Goal: Task Accomplishment & Management: Use online tool/utility

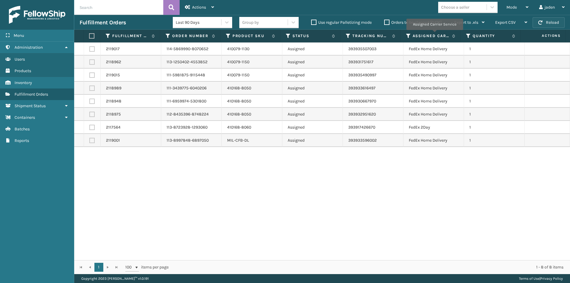
click at [552, 21] on button "Reload" at bounding box center [548, 22] width 32 height 11
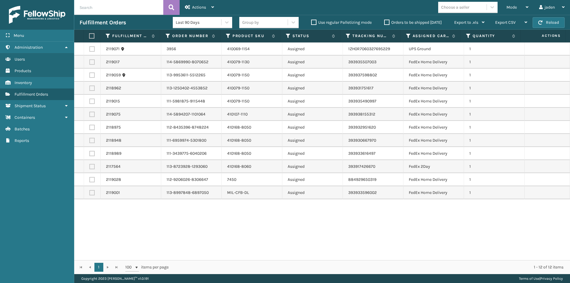
click at [91, 63] on label at bounding box center [91, 61] width 5 height 5
click at [90, 63] on input "checkbox" at bounding box center [89, 61] width 0 height 4
checkbox input "true"
click at [91, 76] on label at bounding box center [91, 74] width 5 height 5
click at [90, 76] on input "checkbox" at bounding box center [89, 74] width 0 height 4
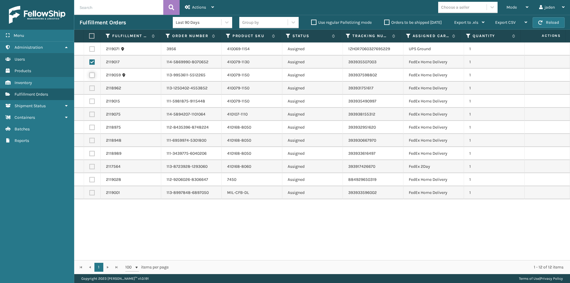
checkbox input "true"
click at [90, 92] on td at bounding box center [92, 88] width 17 height 13
click at [90, 88] on label at bounding box center [91, 87] width 5 height 5
click at [90, 88] on input "checkbox" at bounding box center [89, 87] width 0 height 4
checkbox input "true"
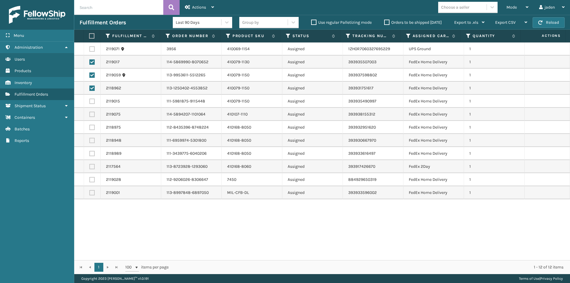
click at [93, 102] on label at bounding box center [91, 100] width 5 height 5
click at [90, 102] on input "checkbox" at bounding box center [89, 100] width 0 height 4
checkbox input "true"
click at [91, 114] on label at bounding box center [91, 114] width 5 height 5
click at [90, 114] on input "checkbox" at bounding box center [89, 114] width 0 height 4
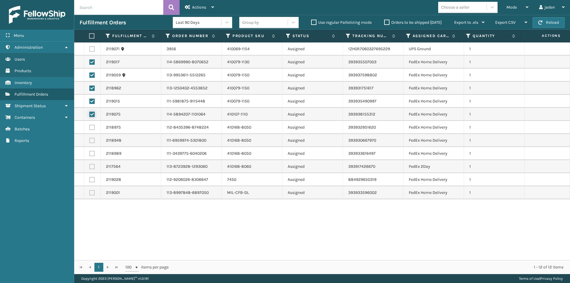
checkbox input "true"
click at [91, 129] on label at bounding box center [91, 127] width 5 height 5
click at [90, 128] on input "checkbox" at bounding box center [89, 127] width 0 height 4
checkbox input "true"
click at [92, 139] on label at bounding box center [91, 140] width 5 height 5
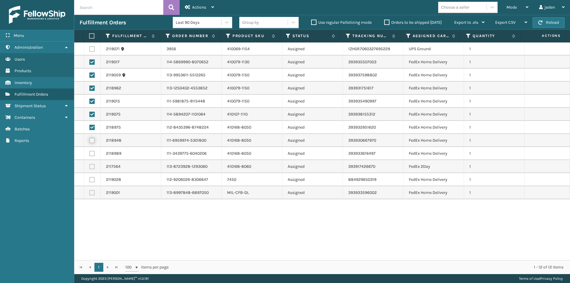
click at [90, 139] on input "checkbox" at bounding box center [89, 140] width 0 height 4
checkbox input "true"
click at [90, 156] on label at bounding box center [91, 153] width 5 height 5
click at [90, 155] on input "checkbox" at bounding box center [89, 153] width 0 height 4
checkbox input "true"
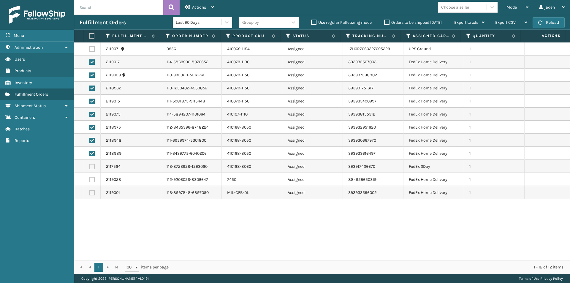
click at [93, 179] on label at bounding box center [91, 179] width 5 height 5
click at [90, 179] on input "checkbox" at bounding box center [89, 179] width 0 height 4
checkbox input "true"
click at [92, 191] on label at bounding box center [91, 192] width 5 height 5
click at [90, 191] on input "checkbox" at bounding box center [89, 192] width 0 height 4
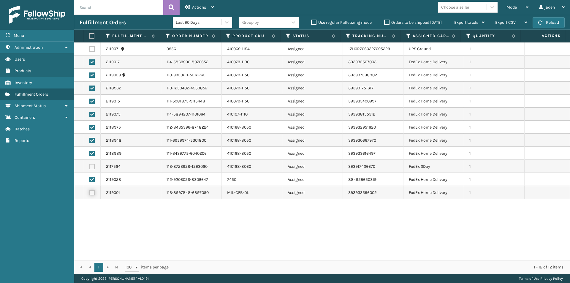
checkbox input "true"
click at [211, 5] on icon at bounding box center [212, 7] width 3 height 4
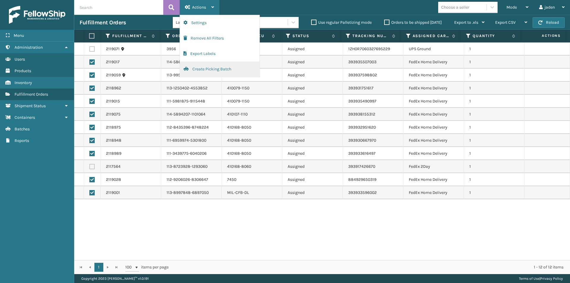
click at [210, 65] on button "Create Picking Batch" at bounding box center [219, 68] width 79 height 15
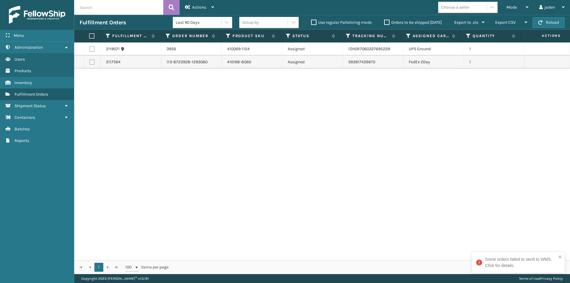
click at [89, 62] on label at bounding box center [91, 61] width 5 height 5
click at [89, 62] on input "checkbox" at bounding box center [89, 61] width 0 height 4
checkbox input "true"
click at [212, 7] on icon at bounding box center [212, 7] width 3 height 4
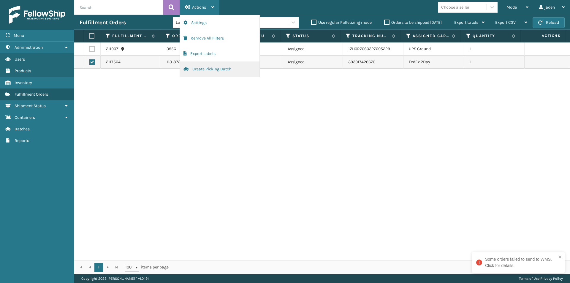
click at [211, 69] on button "Create Picking Batch" at bounding box center [219, 68] width 79 height 15
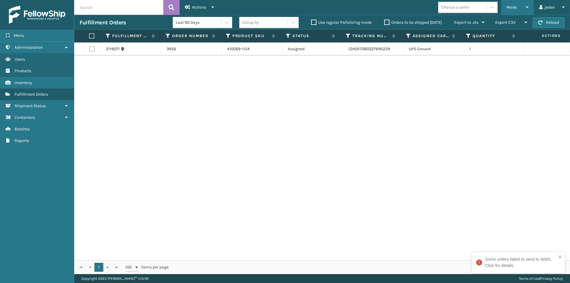
click at [529, 5] on div "Mode Regular Mode Picking Mode Labeling Mode Exit Scan Mode" at bounding box center [517, 7] width 33 height 15
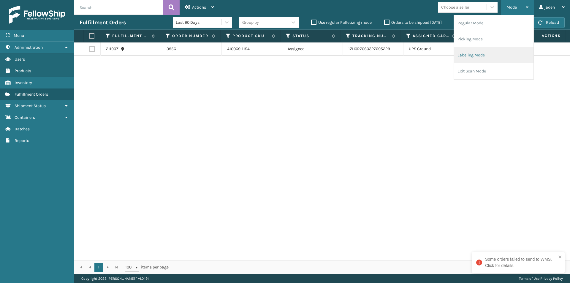
click at [488, 49] on li "Labeling Mode" at bounding box center [493, 55] width 79 height 16
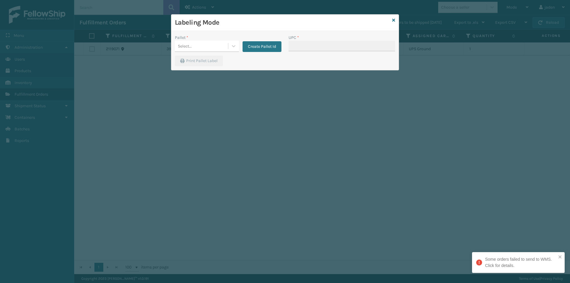
click at [395, 19] on div "Labeling Mode" at bounding box center [284, 23] width 227 height 16
click at [252, 46] on button "Create Pallet Id" at bounding box center [261, 46] width 39 height 11
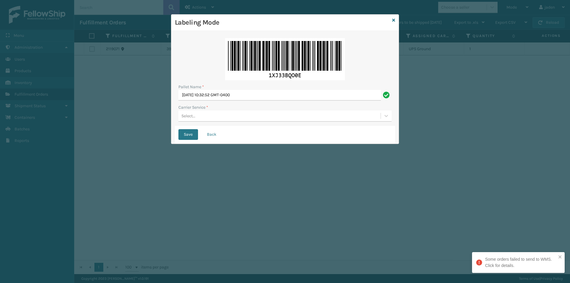
click at [206, 113] on div "Select..." at bounding box center [279, 116] width 202 height 10
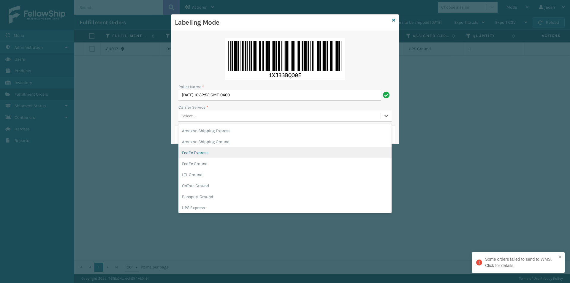
click at [193, 152] on div "FedEx Express" at bounding box center [284, 152] width 213 height 11
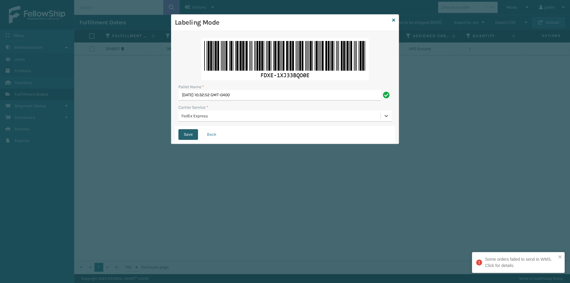
click at [189, 133] on button "Save" at bounding box center [188, 134] width 20 height 11
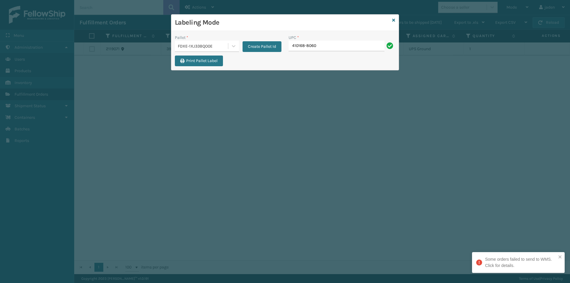
type input "410168-8060"
click at [393, 18] on link at bounding box center [393, 20] width 3 height 6
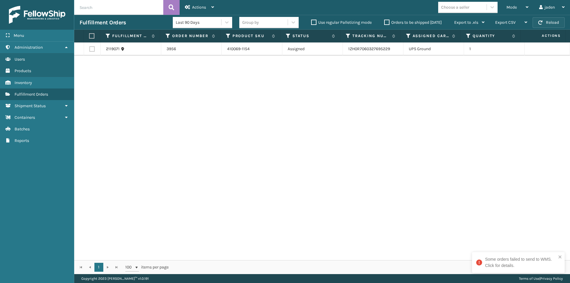
click at [549, 25] on button "Reload" at bounding box center [548, 22] width 32 height 11
click at [139, 202] on div "2119071 3956 410069-1154 Assigned 1ZH0R7060327695229 UPS Ground 1" at bounding box center [321, 150] width 495 height 217
click at [560, 22] on button "Reload" at bounding box center [548, 22] width 32 height 11
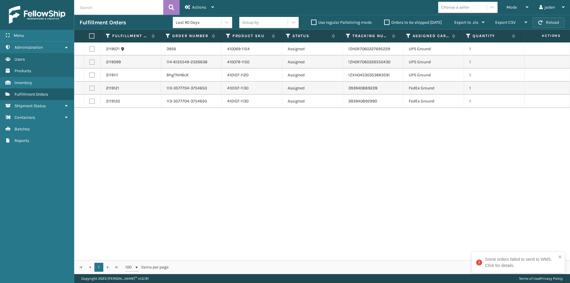
click at [547, 21] on button "Reload" at bounding box center [548, 22] width 32 height 11
click at [90, 88] on label at bounding box center [91, 87] width 5 height 5
click at [90, 88] on input "checkbox" at bounding box center [89, 87] width 0 height 4
checkbox input "true"
click at [91, 101] on label at bounding box center [91, 100] width 5 height 5
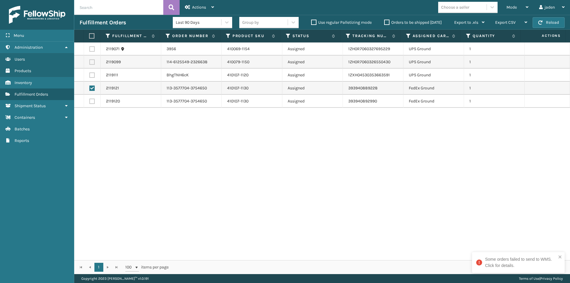
click at [90, 101] on input "checkbox" at bounding box center [89, 100] width 0 height 4
checkbox input "true"
click at [210, 6] on div "Actions" at bounding box center [199, 7] width 29 height 15
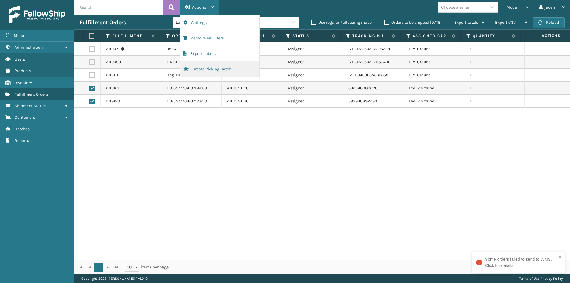
click at [202, 70] on button "Create Picking Batch" at bounding box center [219, 68] width 79 height 15
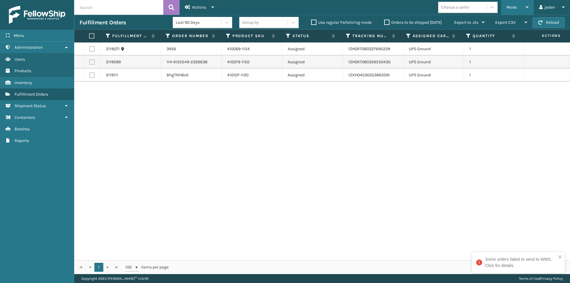
click at [527, 3] on div "Mode" at bounding box center [517, 7] width 22 height 15
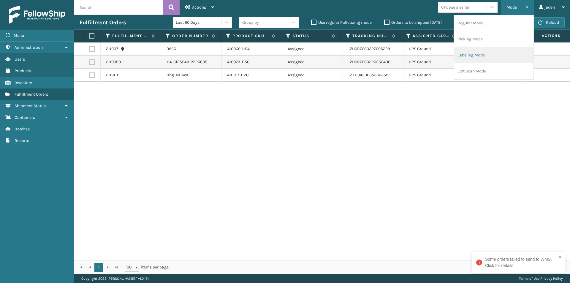
click at [483, 50] on li "Labeling Mode" at bounding box center [493, 55] width 79 height 16
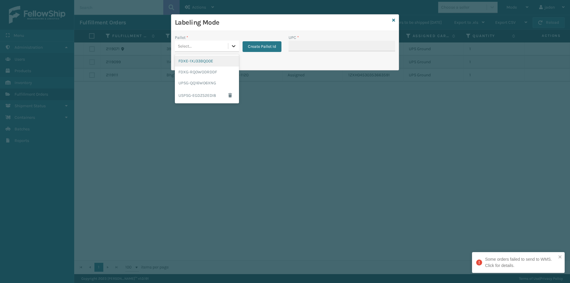
click at [230, 44] on icon at bounding box center [233, 46] width 6 height 6
click at [211, 74] on div "FDXG-RQ0WODRDDF" at bounding box center [207, 71] width 64 height 11
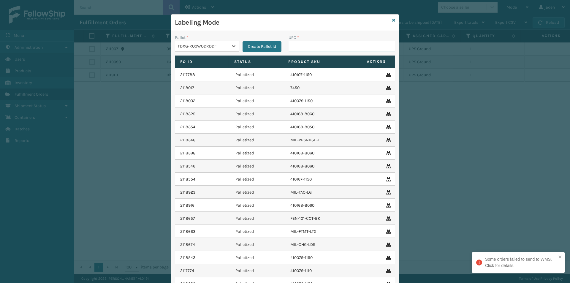
click at [308, 42] on input "UPC *" at bounding box center [341, 46] width 106 height 11
type input "410079-1130"
type input "410079-1150"
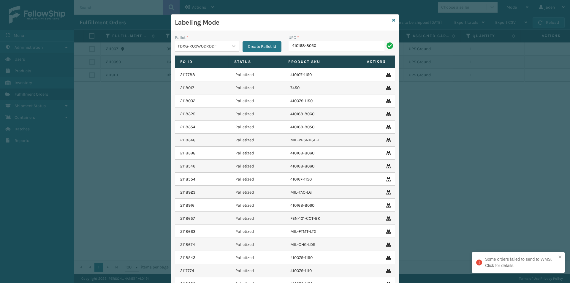
type input "410168-8050"
type input "080313074509"
type input "8409851"
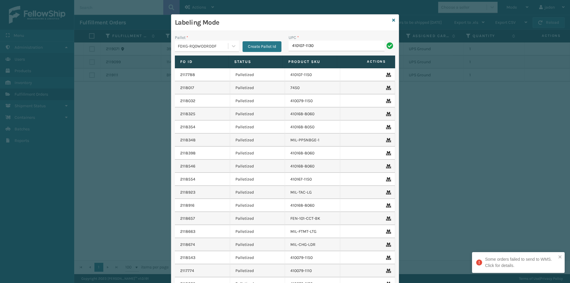
type input "410107-1130"
click at [392, 21] on icon at bounding box center [393, 20] width 3 height 4
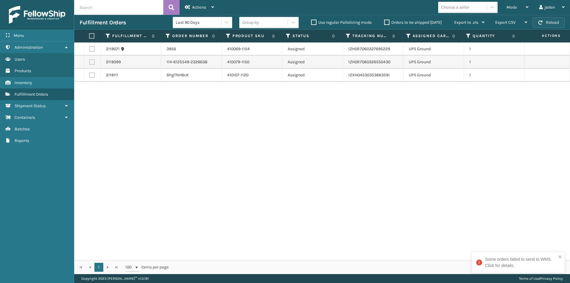
click at [553, 22] on button "Reload" at bounding box center [548, 22] width 32 height 11
click at [91, 59] on td at bounding box center [92, 61] width 17 height 13
click at [93, 63] on label at bounding box center [91, 61] width 5 height 5
click at [90, 63] on input "checkbox" at bounding box center [89, 61] width 0 height 4
checkbox input "true"
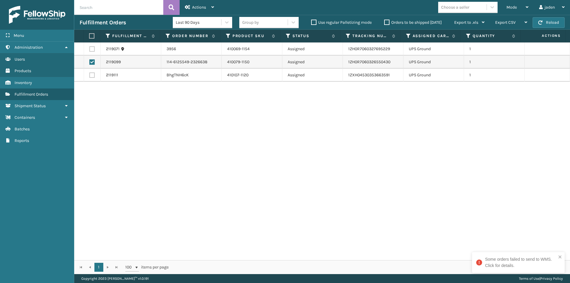
click at [92, 76] on label at bounding box center [91, 74] width 5 height 5
click at [90, 76] on input "checkbox" at bounding box center [89, 74] width 0 height 4
checkbox input "true"
click at [212, 7] on icon at bounding box center [212, 7] width 3 height 4
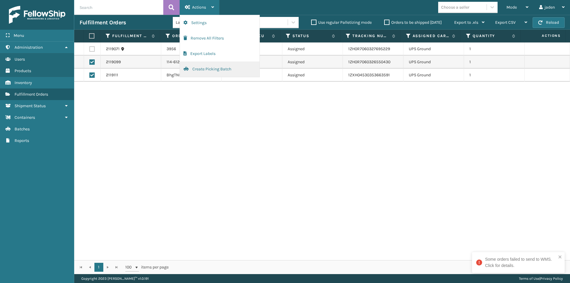
click at [197, 67] on button "Create Picking Batch" at bounding box center [219, 68] width 79 height 15
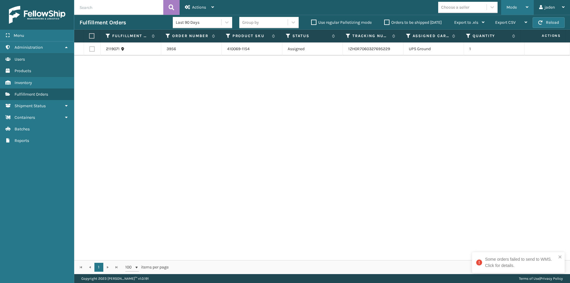
click at [529, 7] on div "Mode Regular Mode Picking Mode Labeling Mode Exit Scan Mode" at bounding box center [517, 7] width 33 height 15
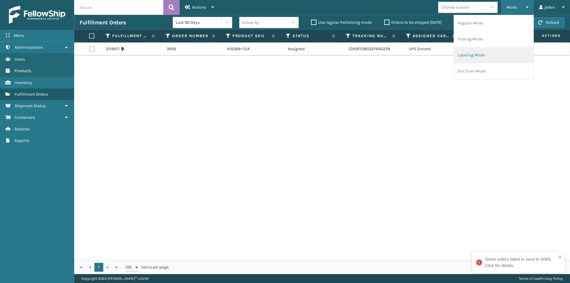
click at [496, 54] on li "Labeling Mode" at bounding box center [493, 55] width 79 height 16
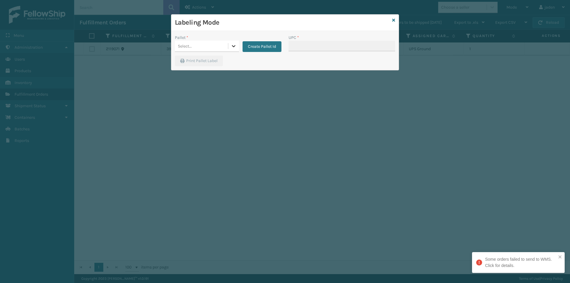
click at [234, 46] on icon at bounding box center [234, 46] width 4 height 2
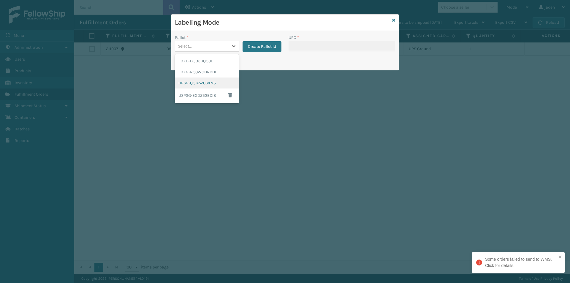
click at [210, 84] on div "UPSG-QQ16W06XNG" at bounding box center [207, 82] width 64 height 11
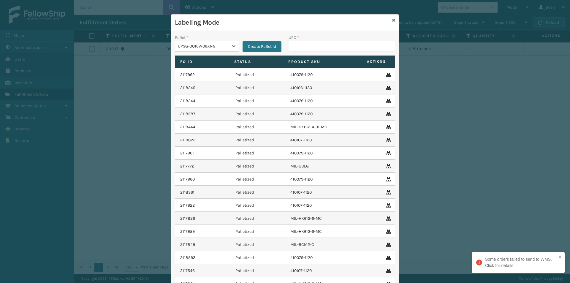
click at [313, 45] on input "UPC *" at bounding box center [341, 46] width 106 height 11
type input "410079-1150"
type input "410107-1120"
click at [392, 21] on icon at bounding box center [393, 20] width 3 height 4
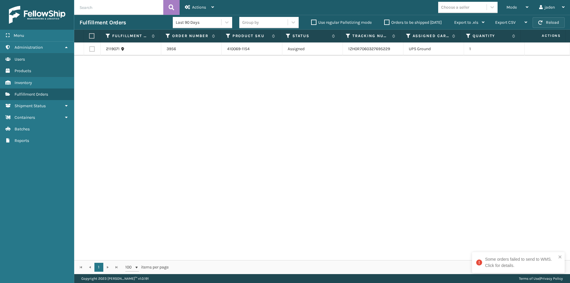
click at [558, 22] on button "Reload" at bounding box center [548, 22] width 32 height 11
click at [525, 6] on icon at bounding box center [526, 7] width 3 height 4
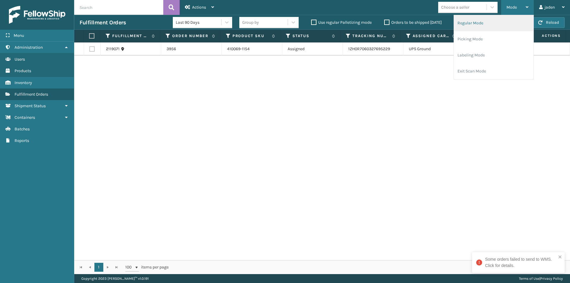
click at [503, 21] on li "Regular Mode" at bounding box center [493, 23] width 79 height 16
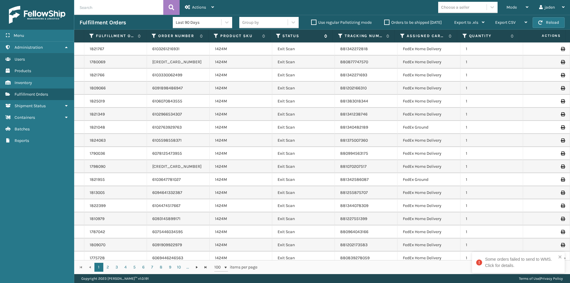
click at [277, 36] on icon at bounding box center [278, 35] width 5 height 5
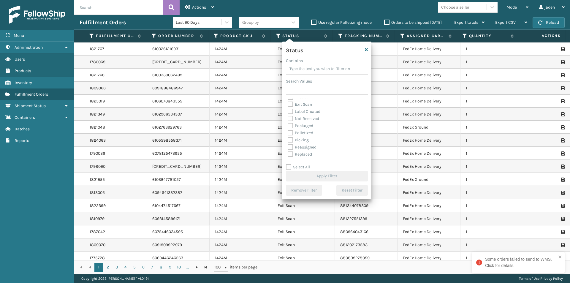
scroll to position [30, 0]
click at [290, 129] on label "Picking" at bounding box center [297, 129] width 21 height 5
click at [288, 129] on input "Picking" at bounding box center [287, 128] width 0 height 4
checkbox input "true"
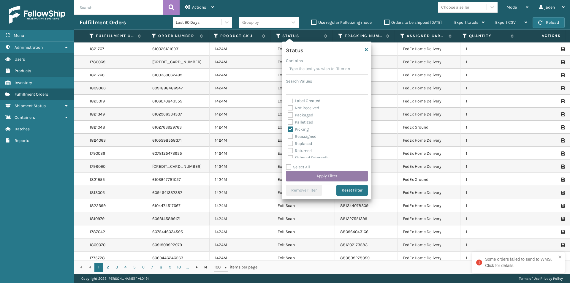
click at [300, 174] on button "Apply Filter" at bounding box center [327, 176] width 82 height 11
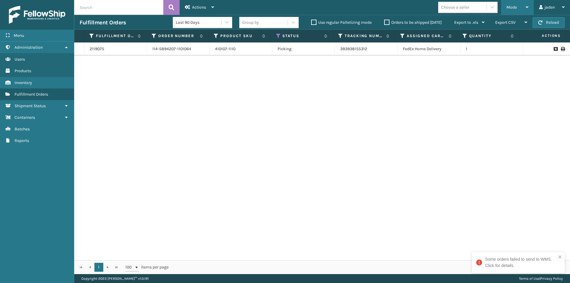
click at [527, 3] on div "Mode" at bounding box center [517, 7] width 22 height 15
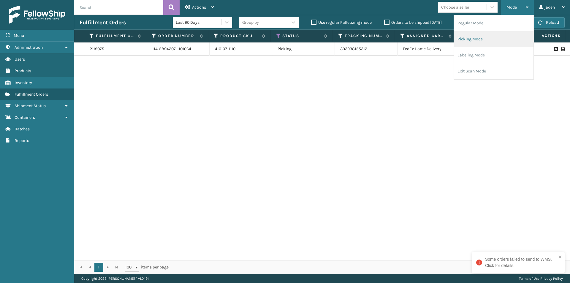
click at [502, 37] on li "Picking Mode" at bounding box center [493, 39] width 79 height 16
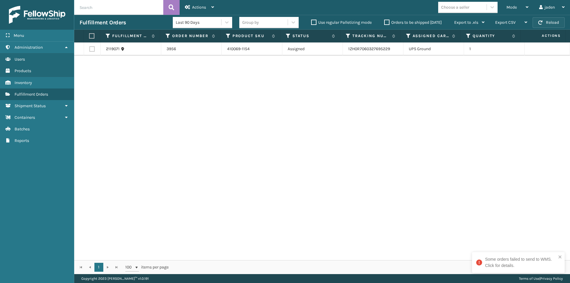
click at [553, 21] on button "Reload" at bounding box center [548, 22] width 32 height 11
